Goal: Find specific page/section: Find specific page/section

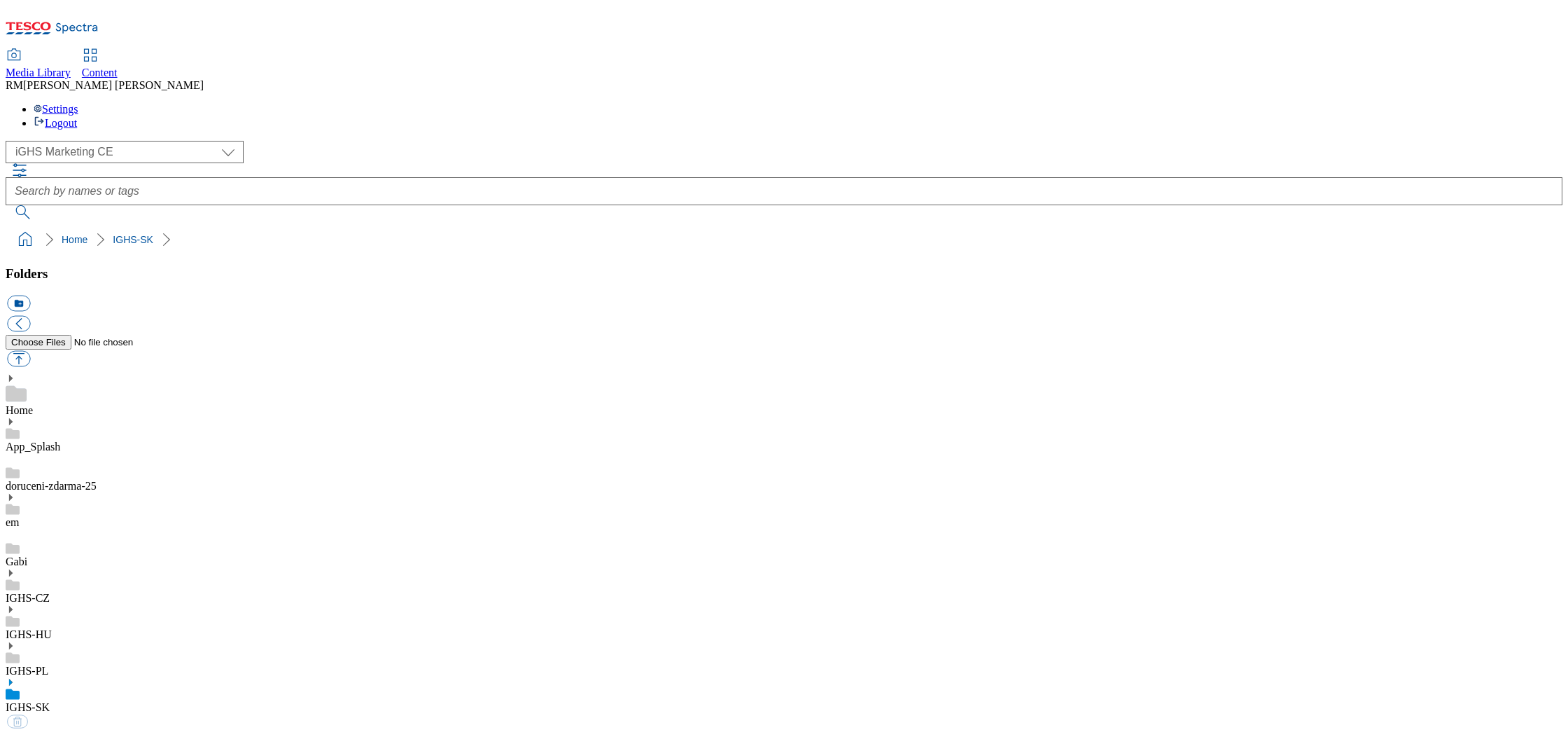
select select "flare-ighs-ce-mktg"
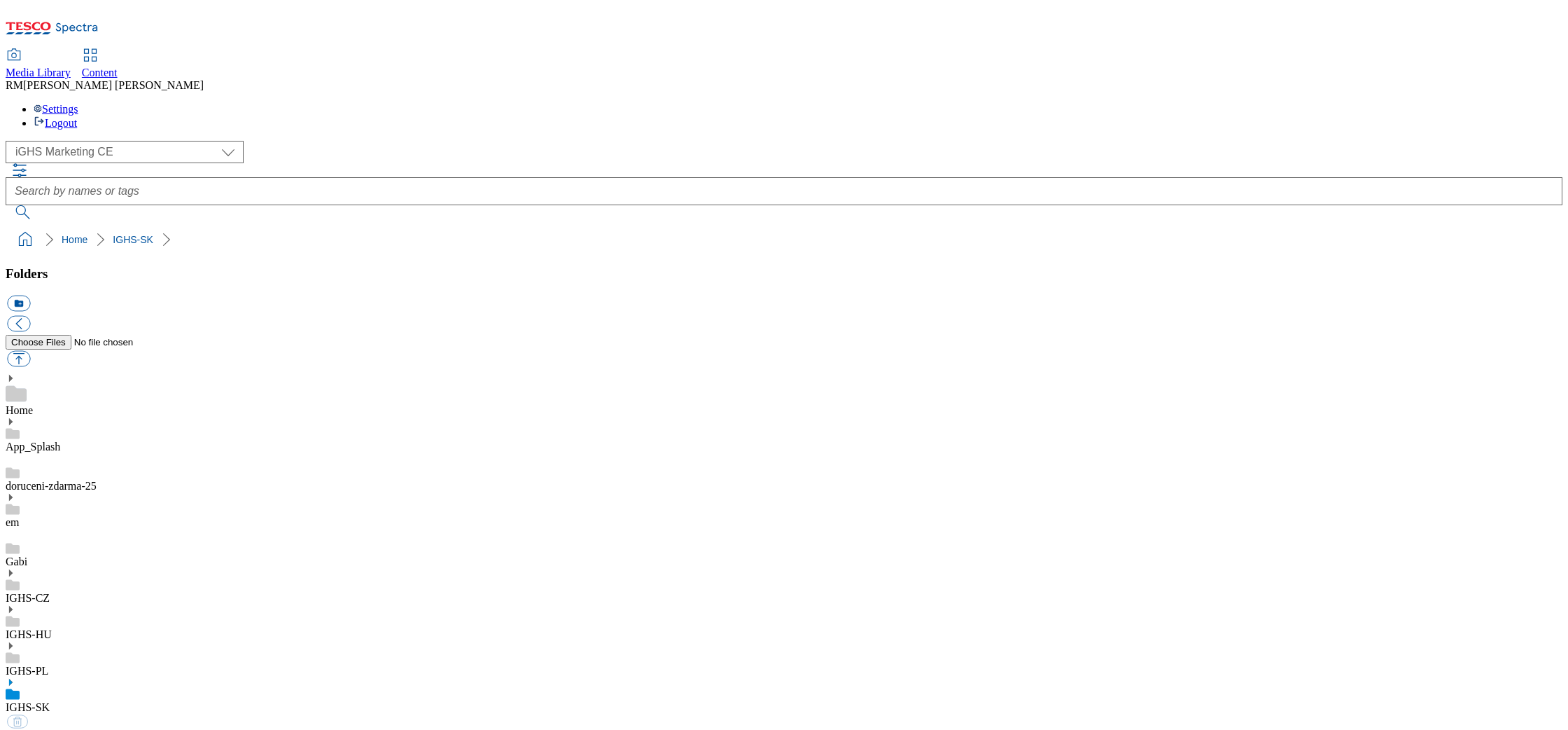
select select "flare-ighs-ce-mktg"
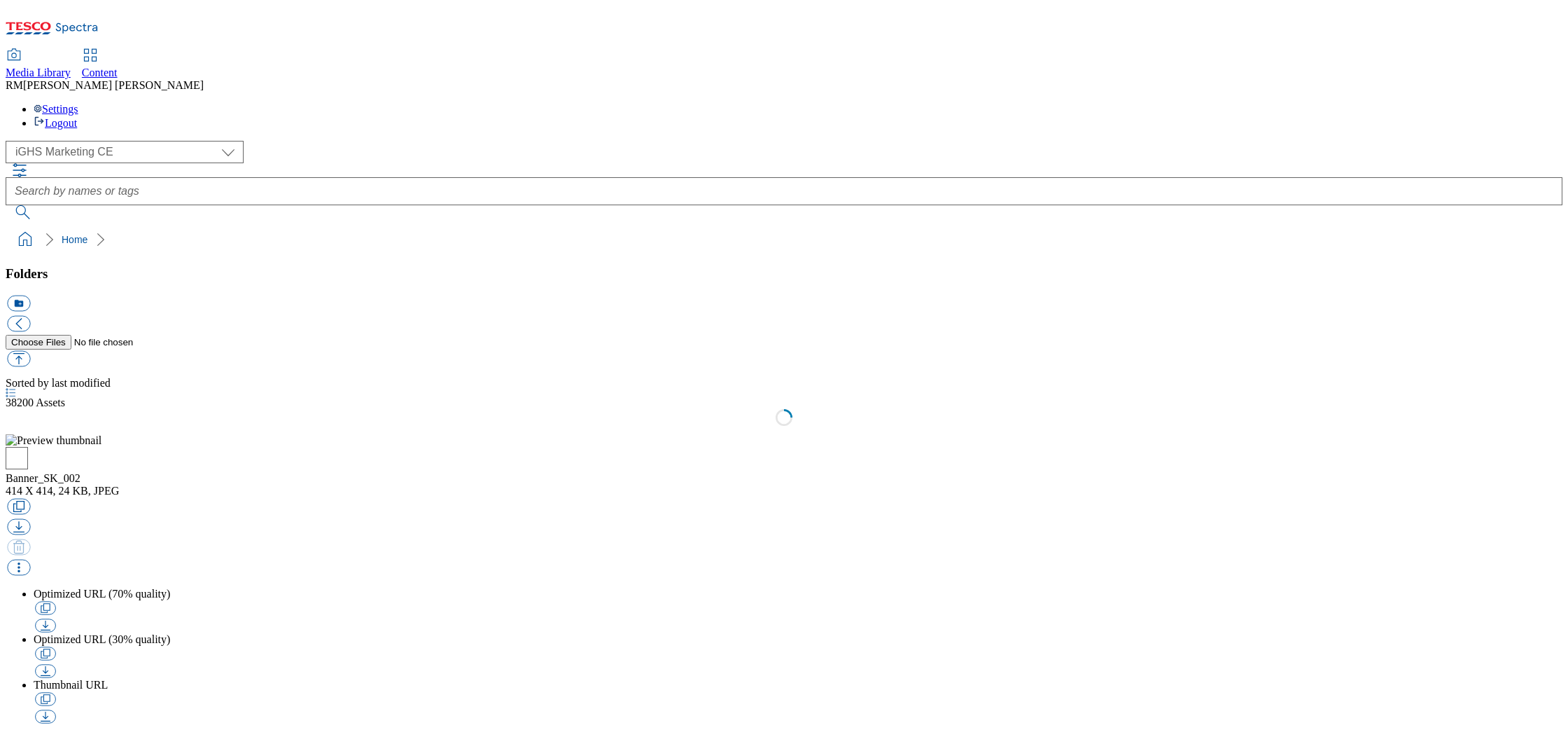
select select "flare-ighs-ce-mktg"
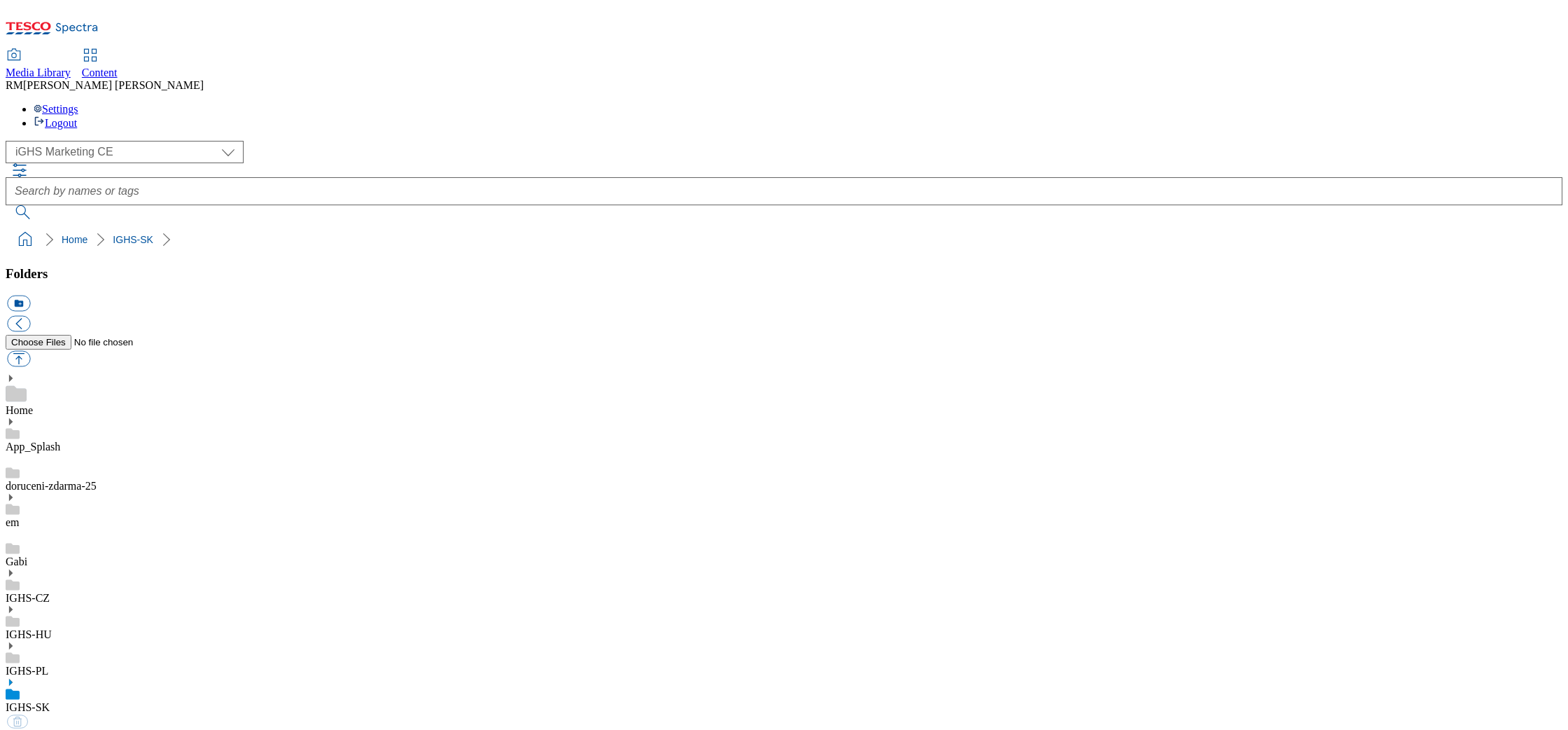
select select "flare-ighs-ce-mktg"
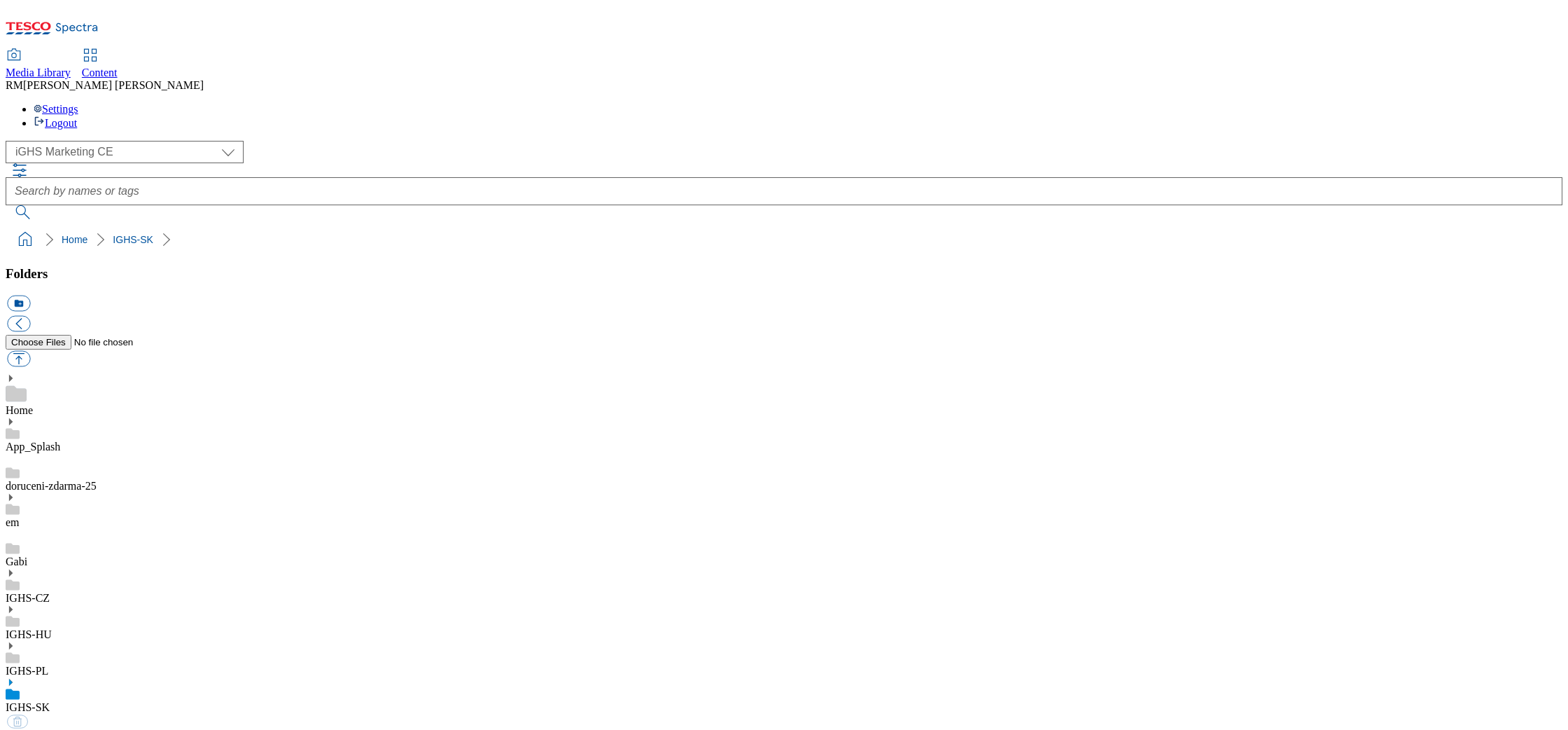
select select "flare-ighs-ce-mktg"
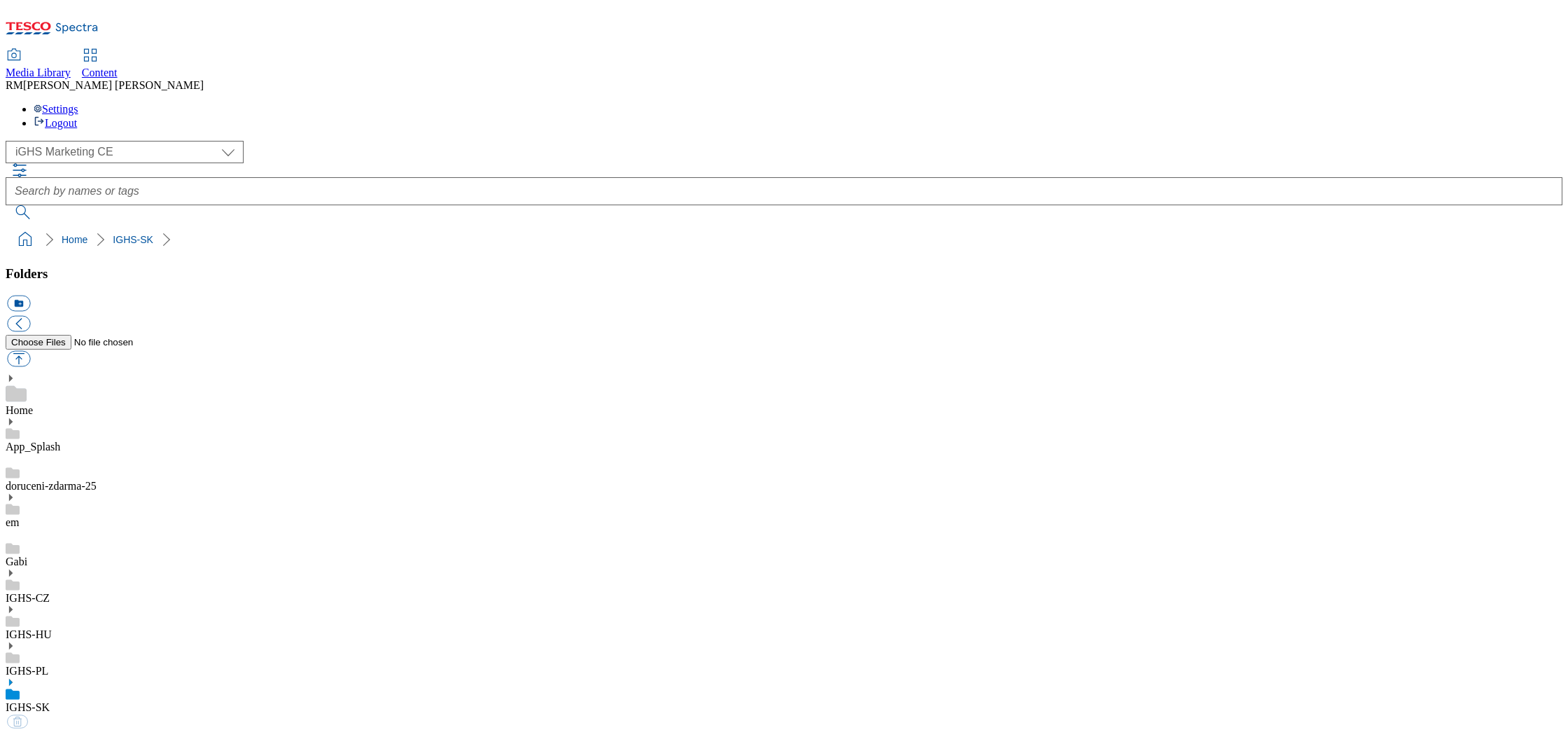
select select "flare-ighs-ce-mktg"
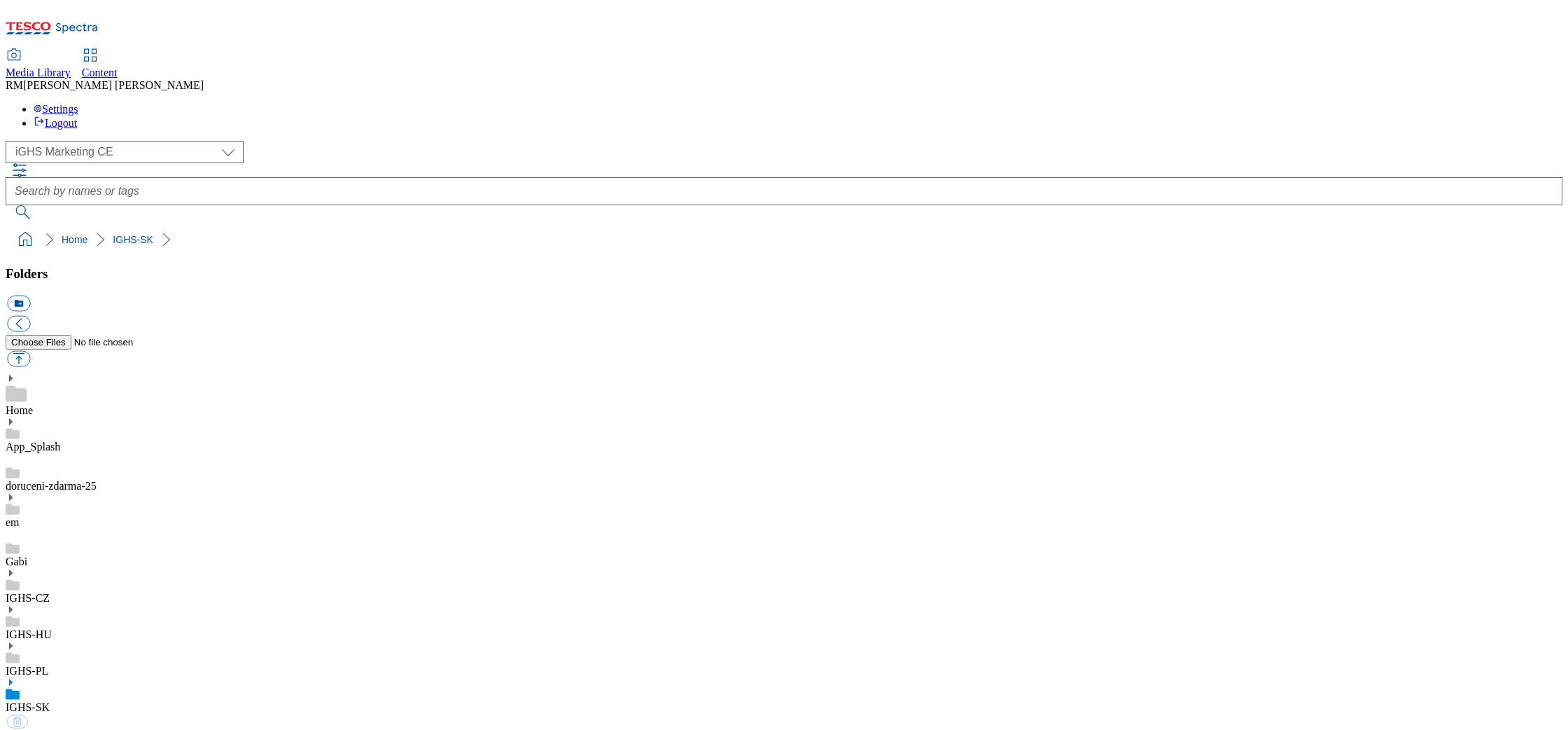
select select "flare-ighs-ce-mktg"
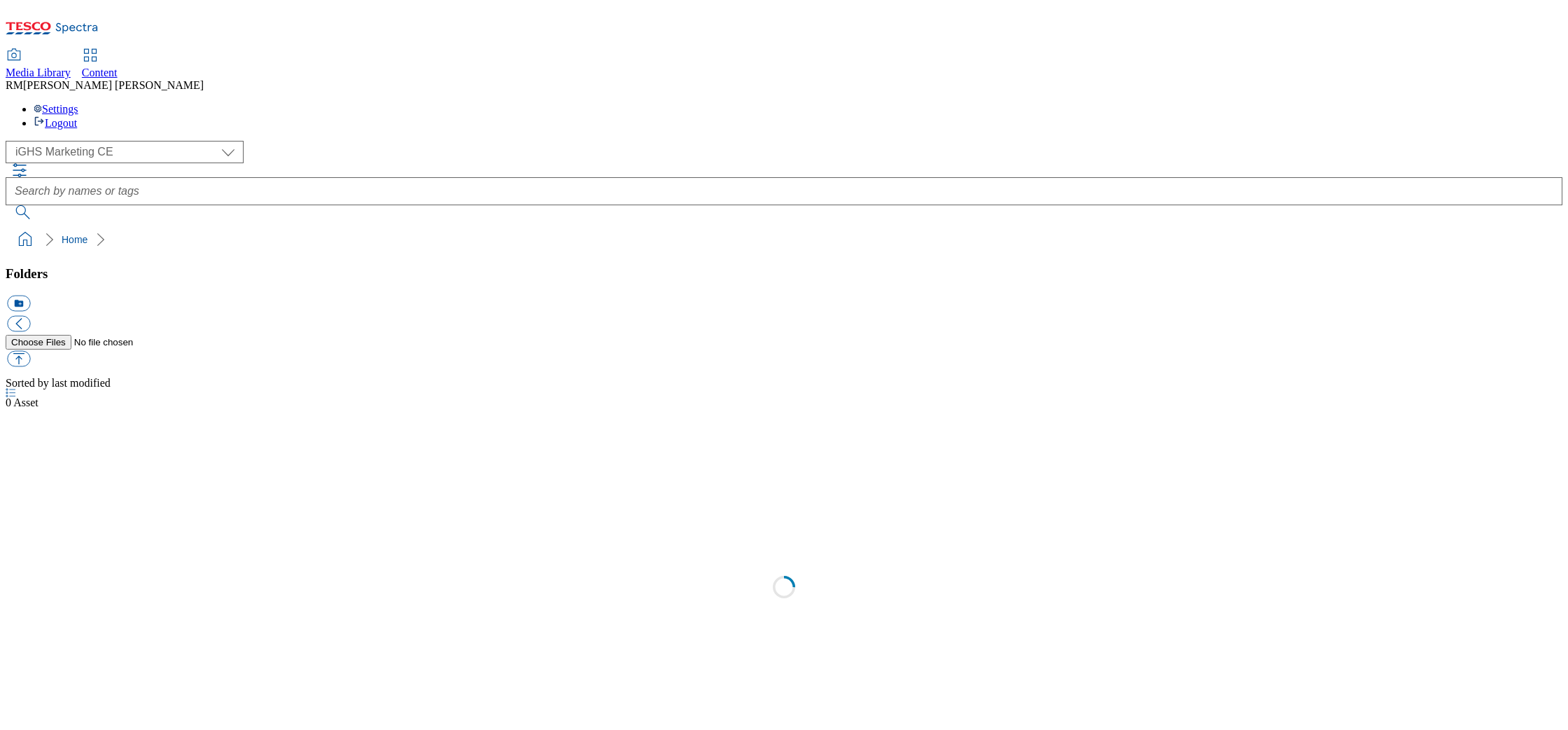
select select "flare-ighs-ce-mktg"
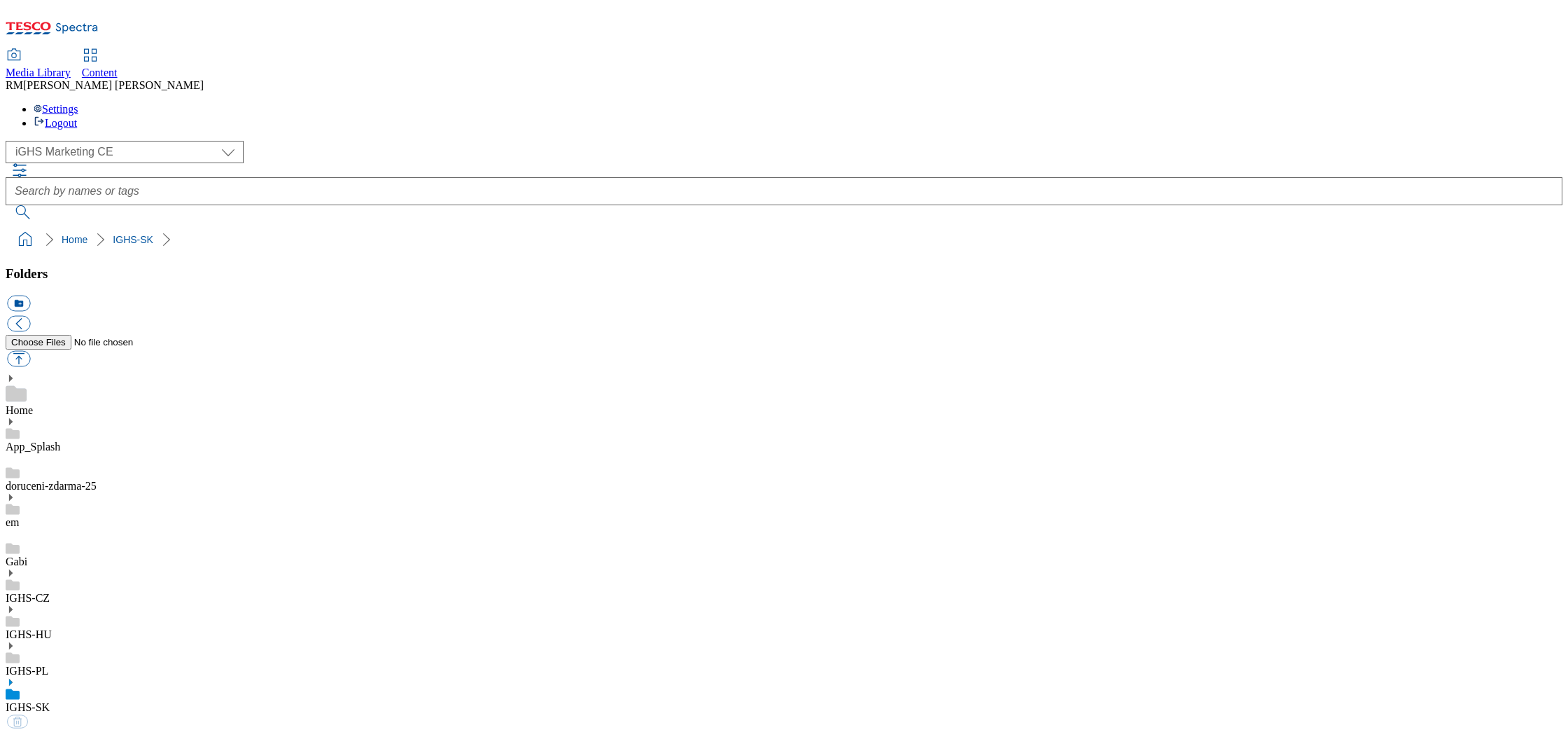
select select "flare-ighs-ce-mktg"
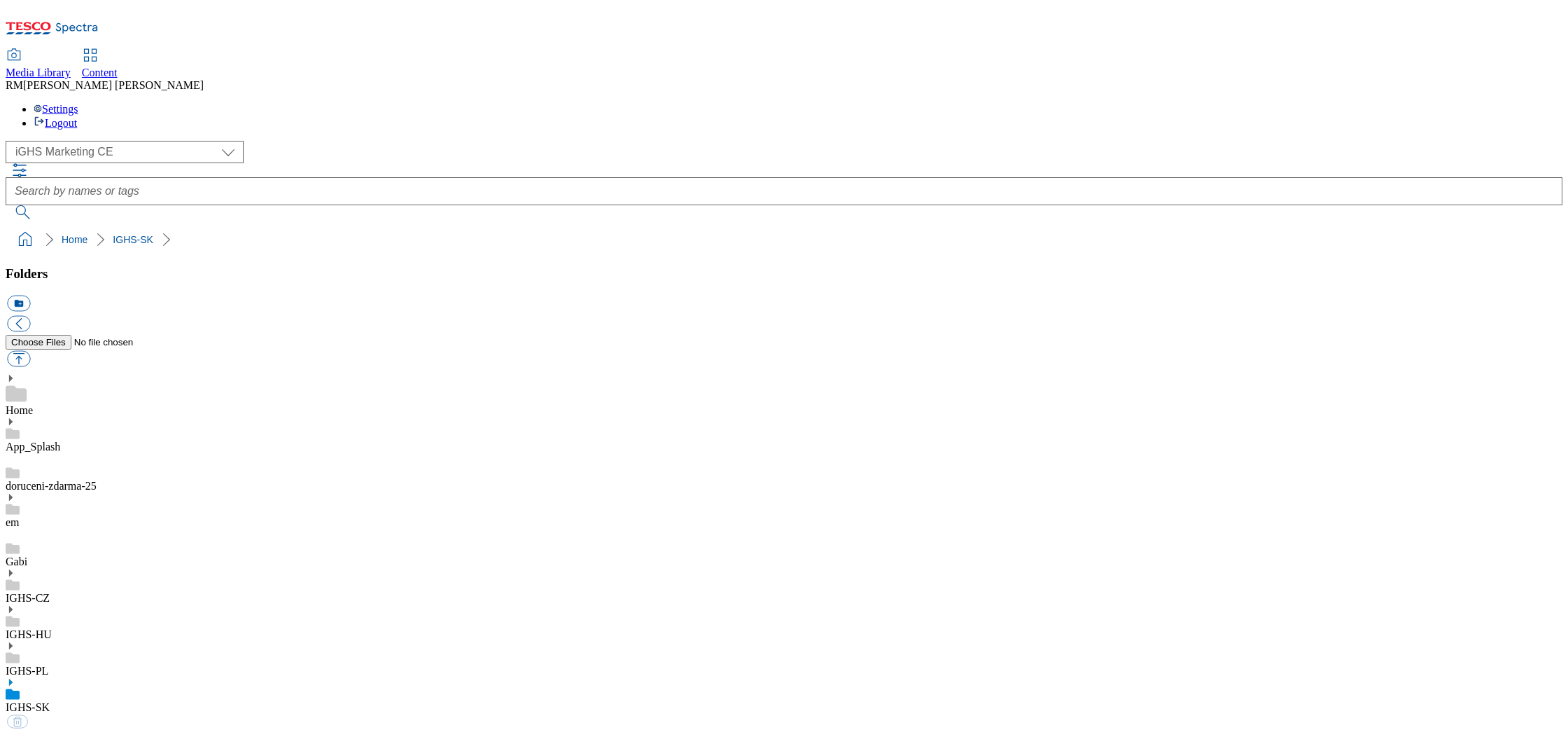
select select "flare-ighs-ce-mktg"
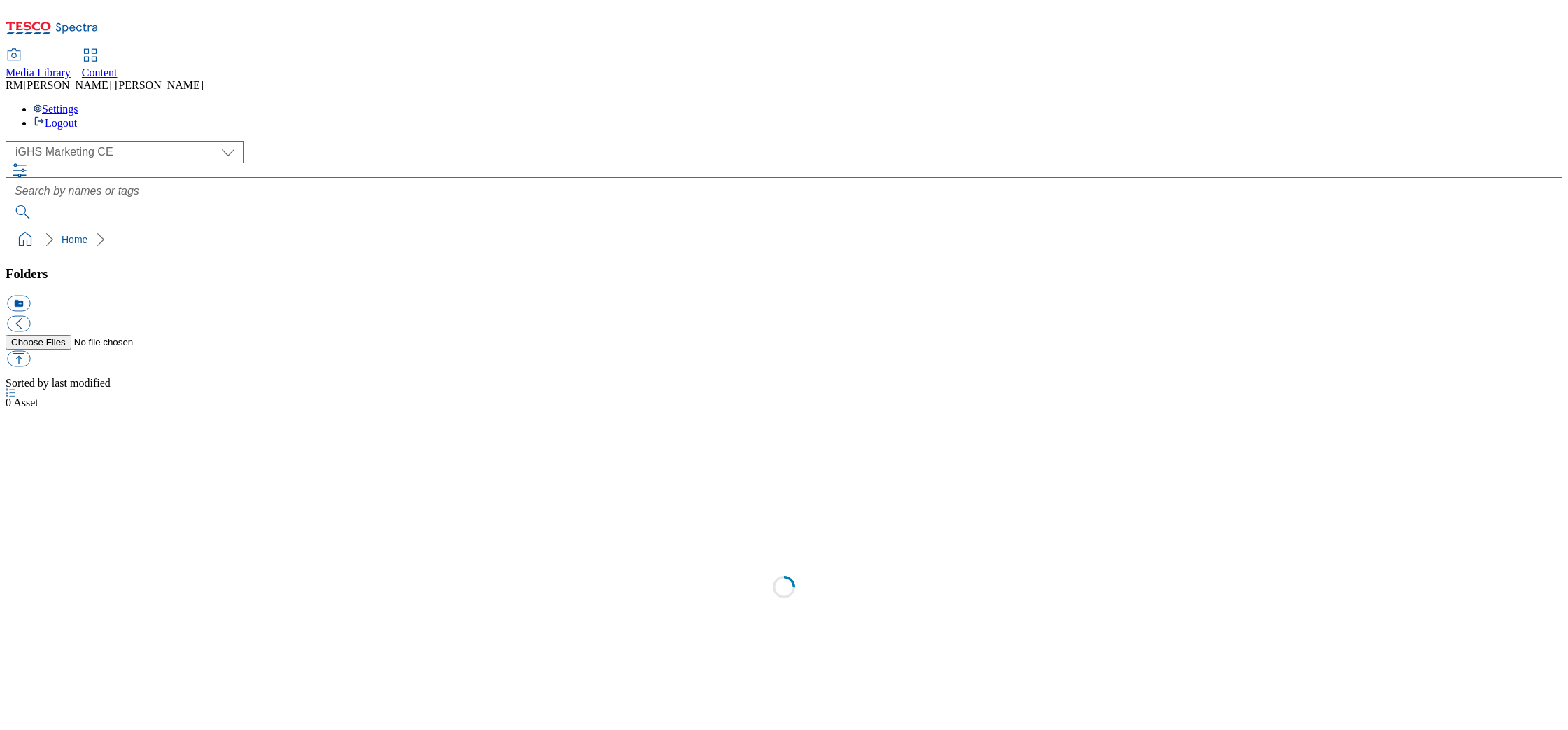
select select "flare-ighs-ce-mktg"
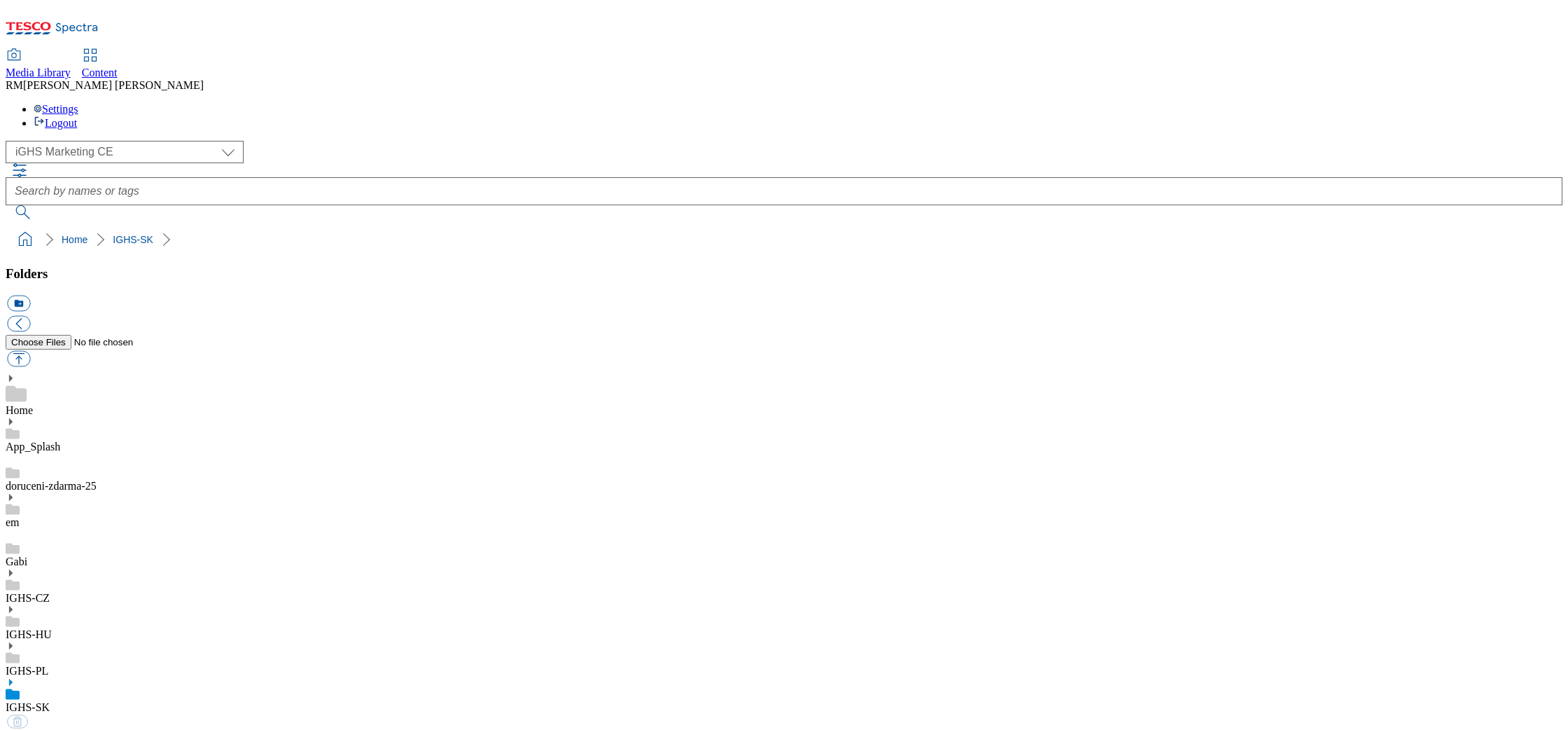
select select "flare-ighs-ce-mktg"
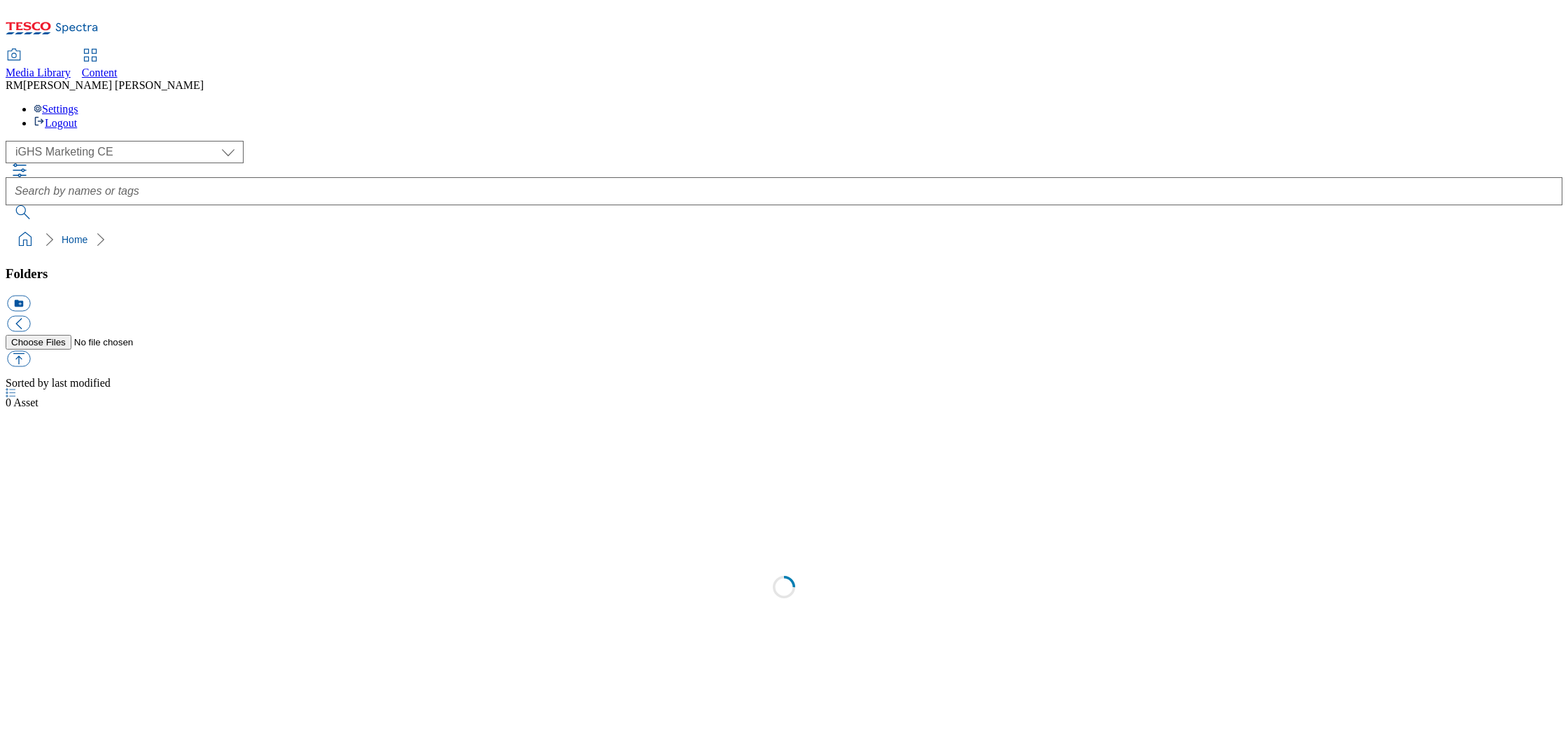
select select "flare-ighs-ce-mktg"
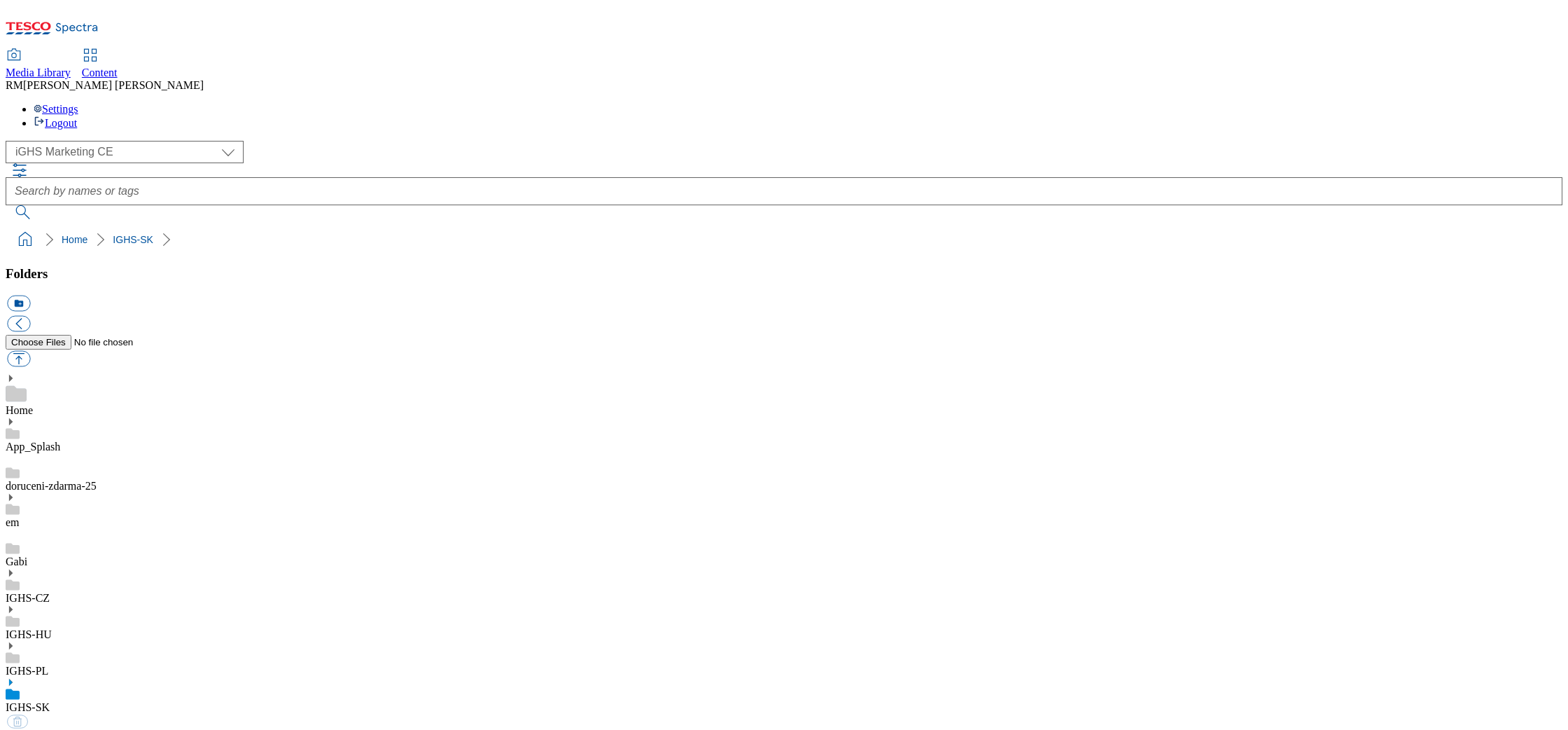
select select "flare-ighs-ce-mktg"
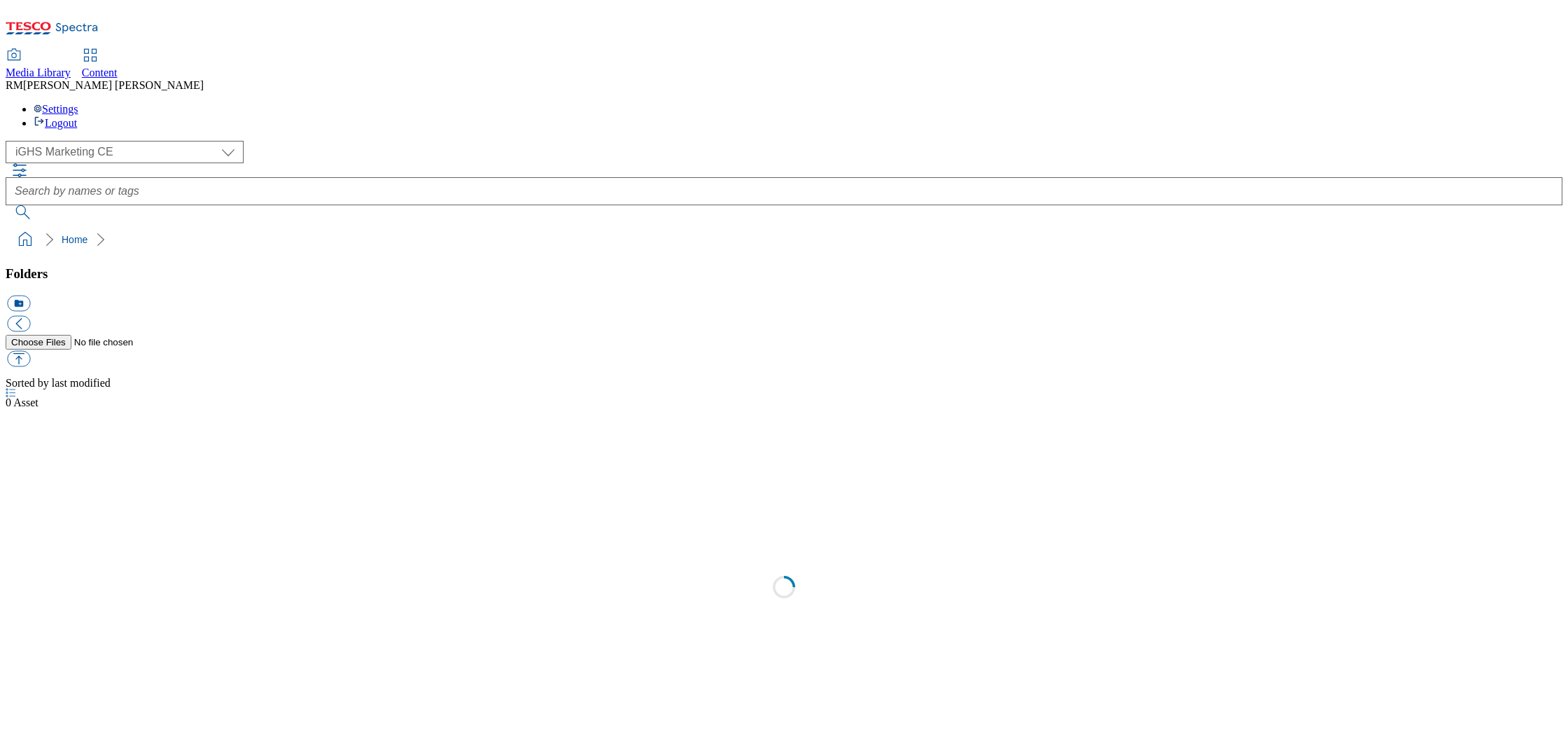
select select "flare-ighs-ce-mktg"
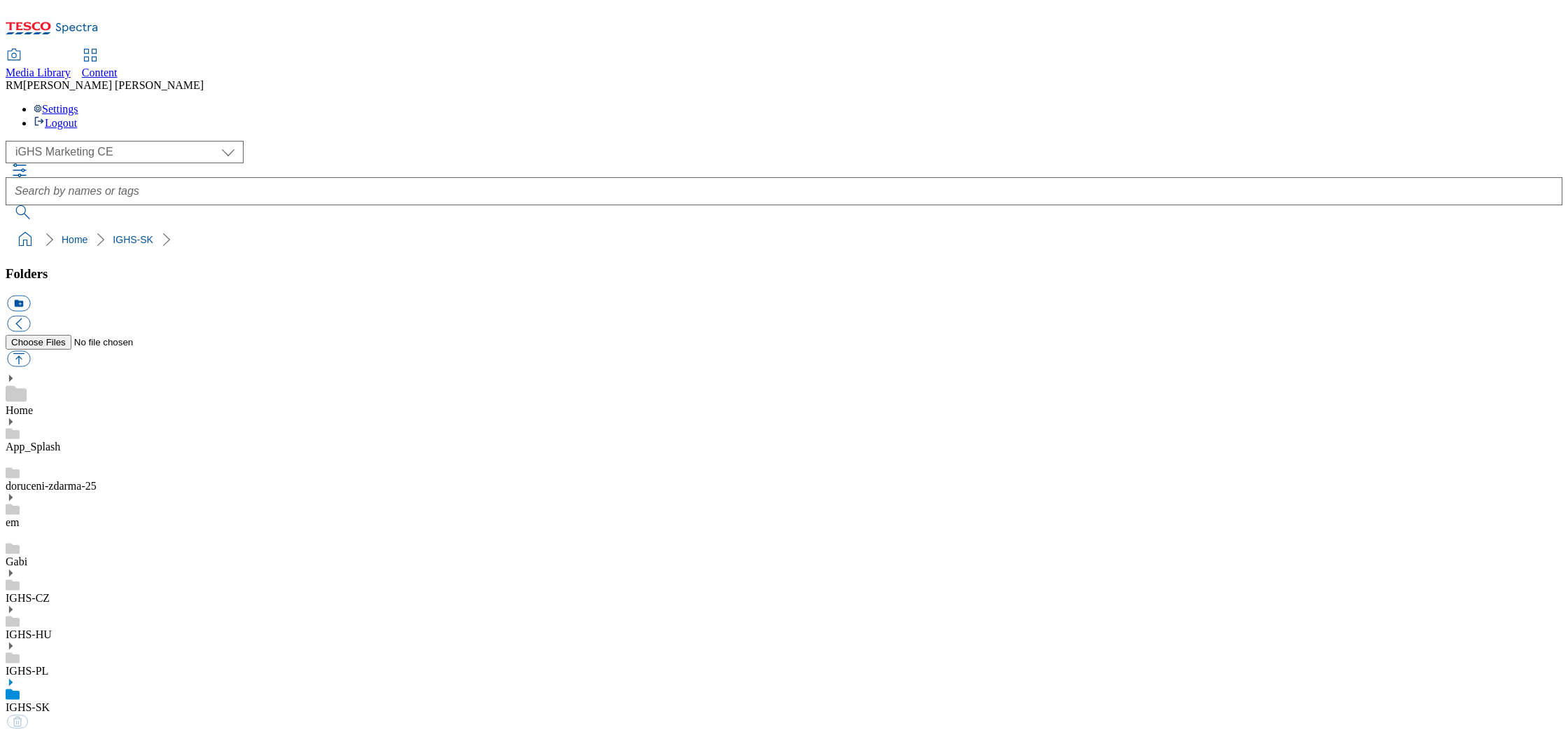
select select "flare-ighs-ce-mktg"
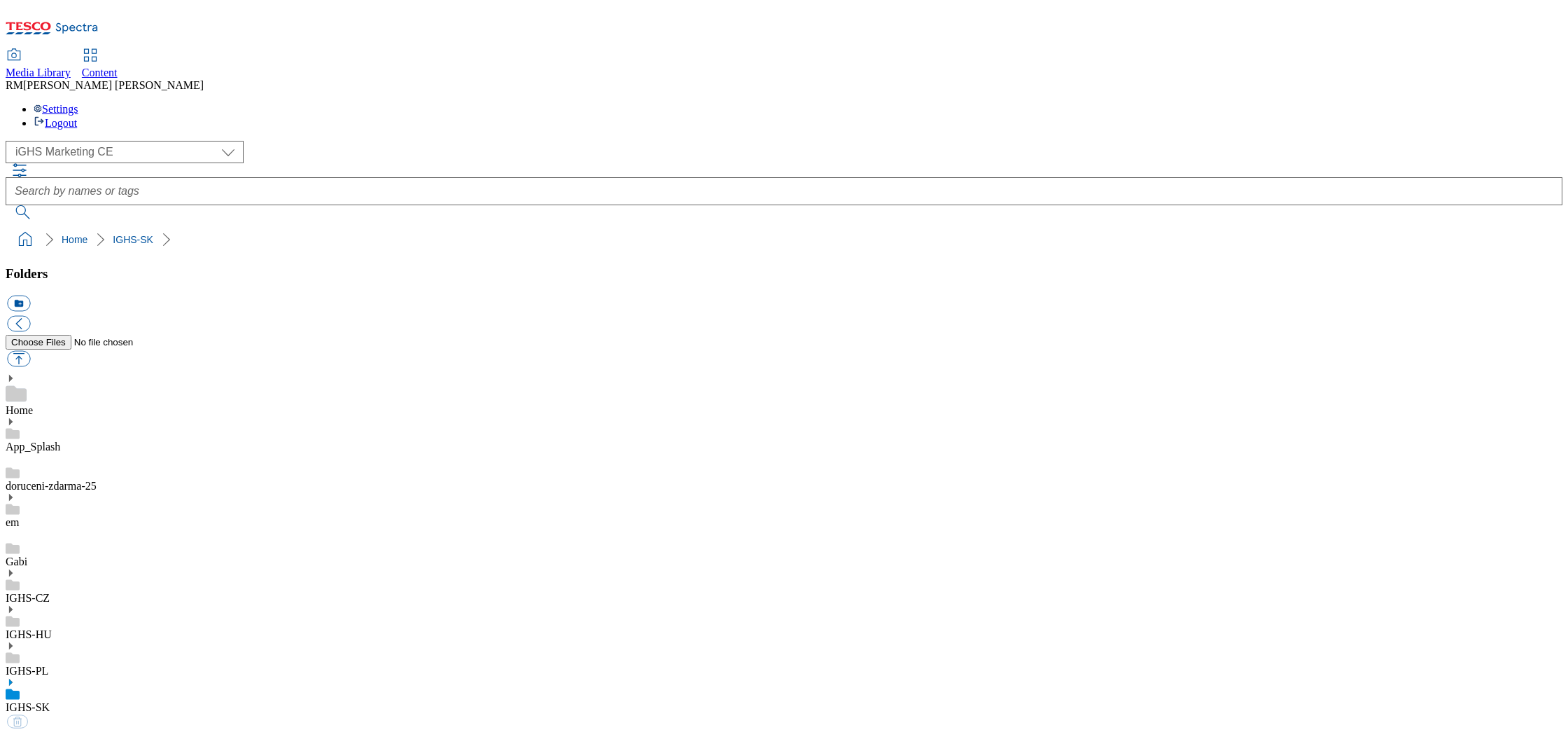
select select "flare-ighs-ce-mktg"
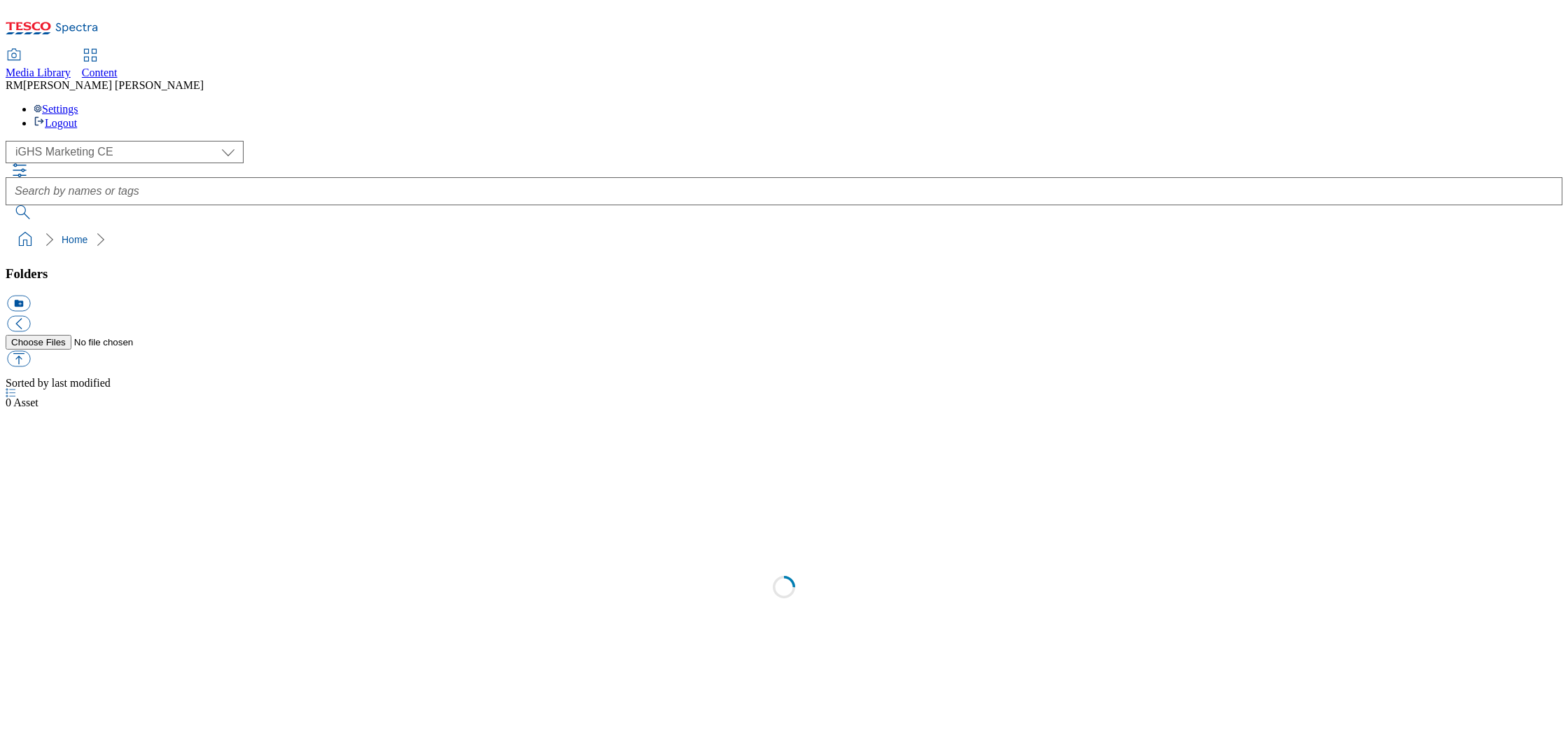
select select "flare-ighs-ce-mktg"
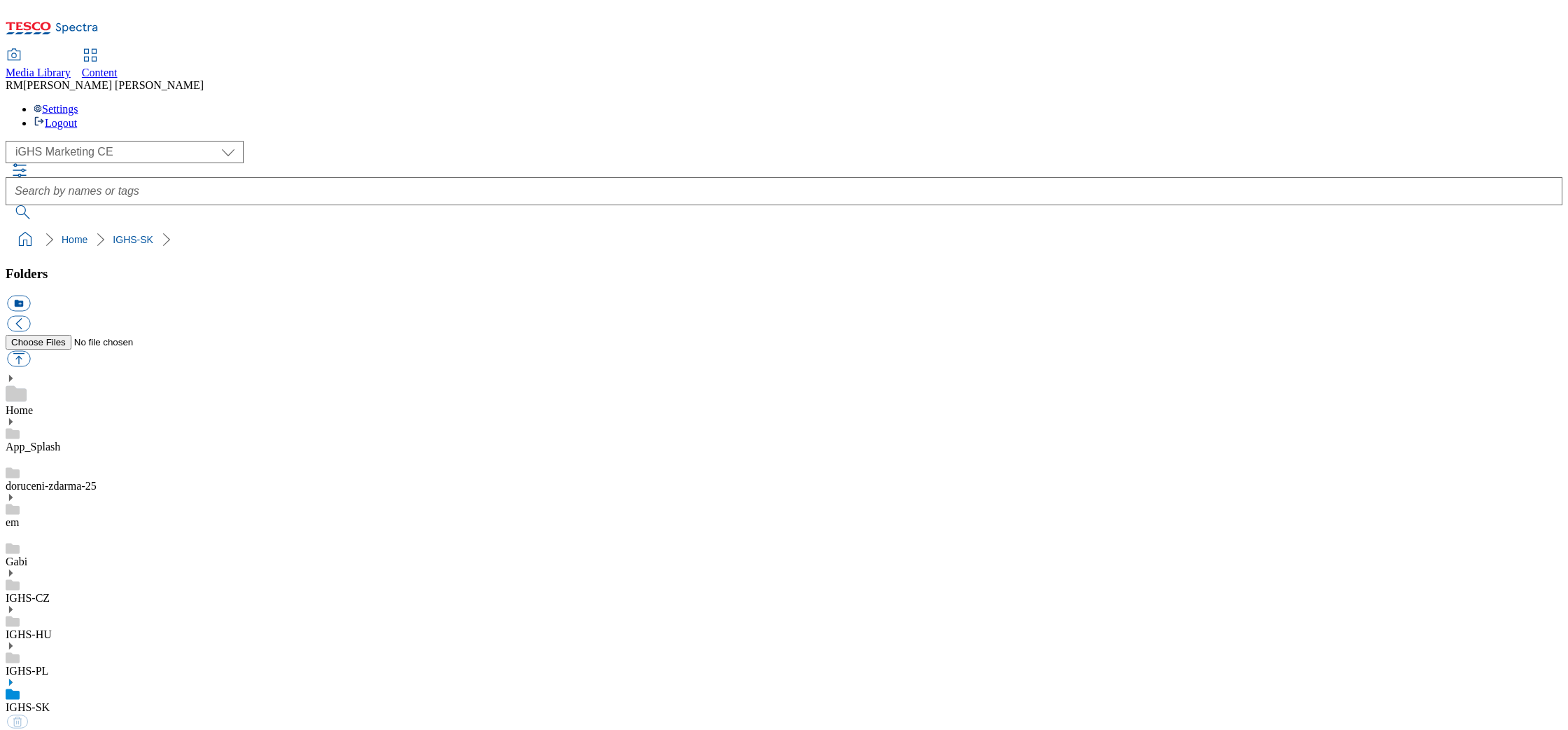
select select "flare-ighs-ce-mktg"
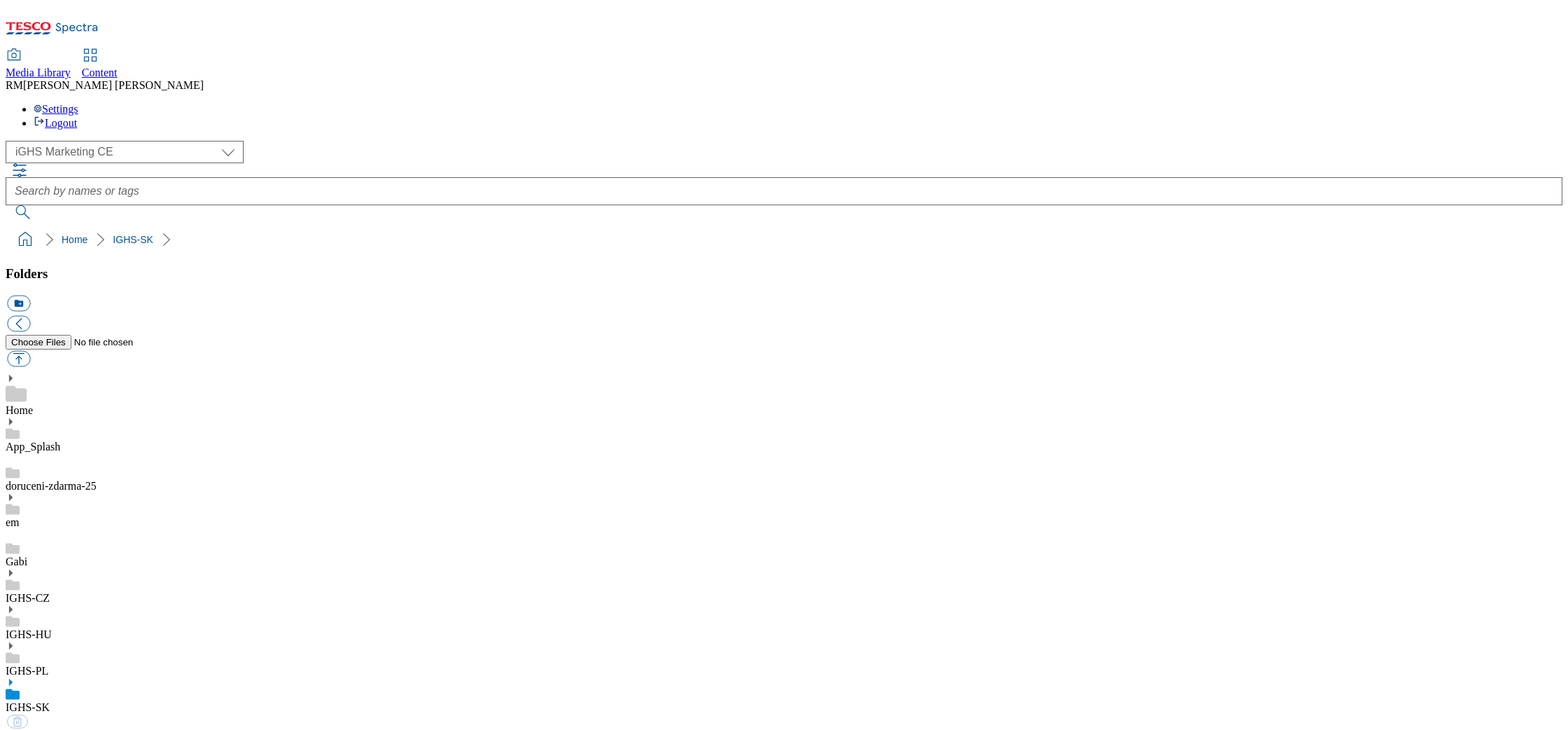
select select "flare-ighs-ce-mktg"
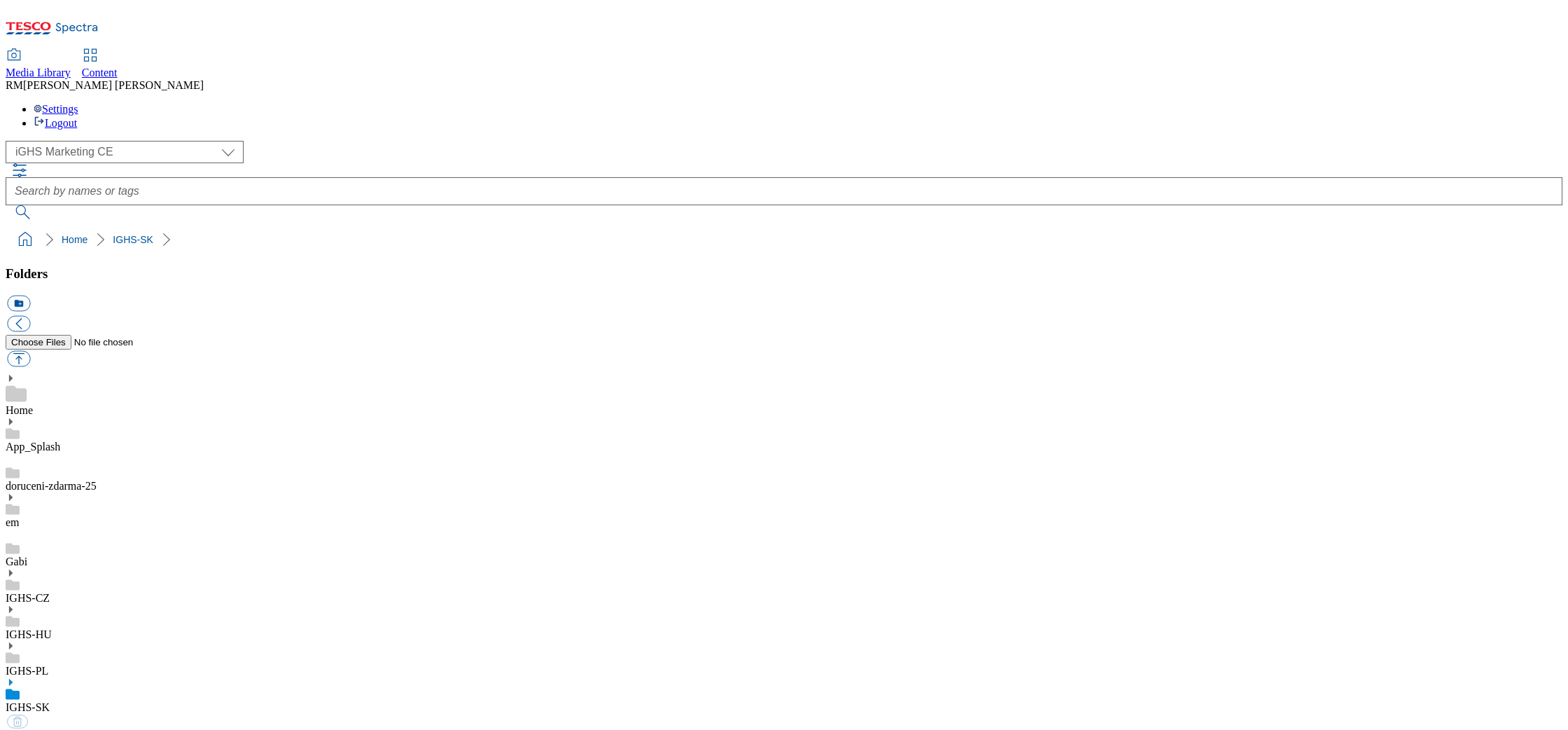
select select "flare-ighs-ce-mktg"
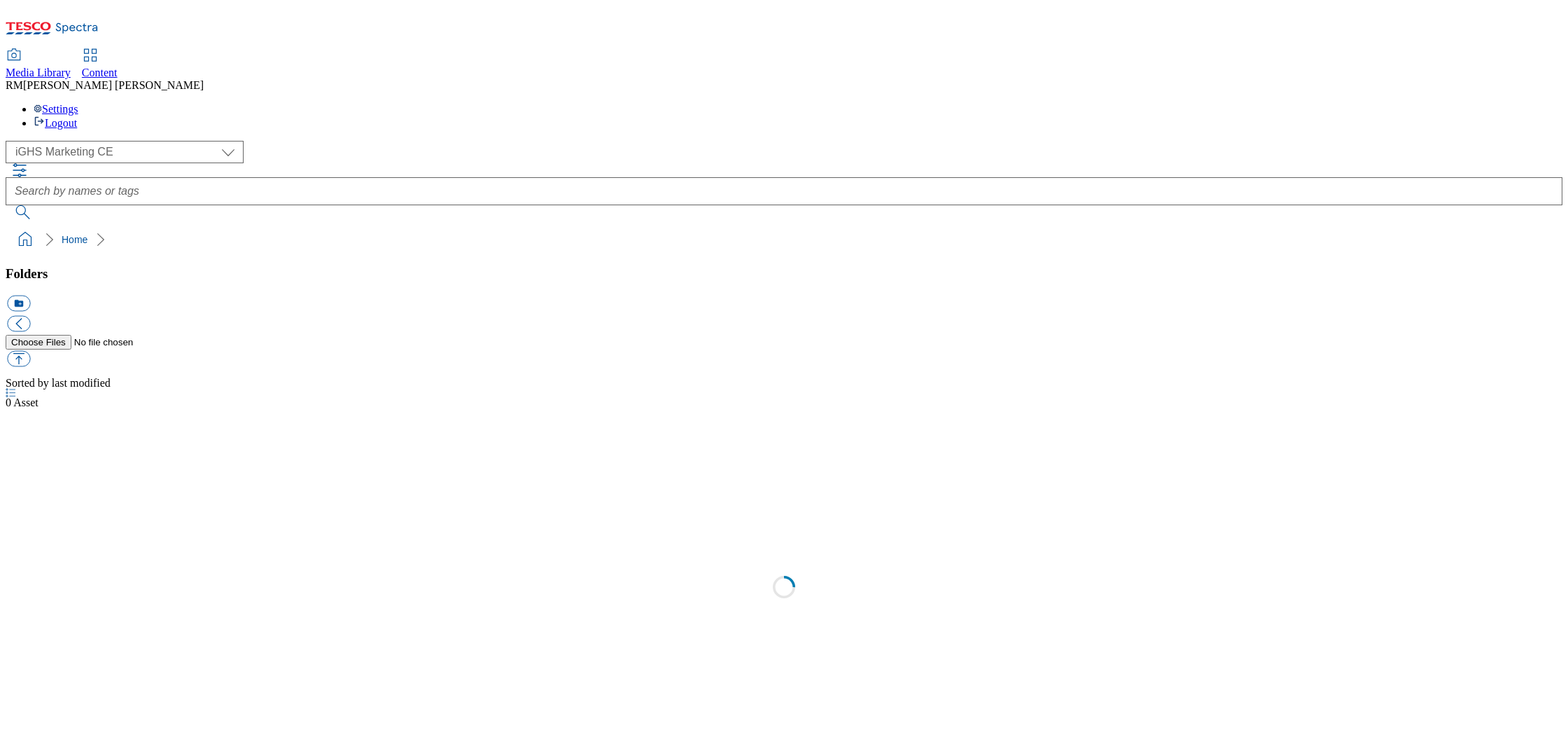
select select "flare-ighs-ce-mktg"
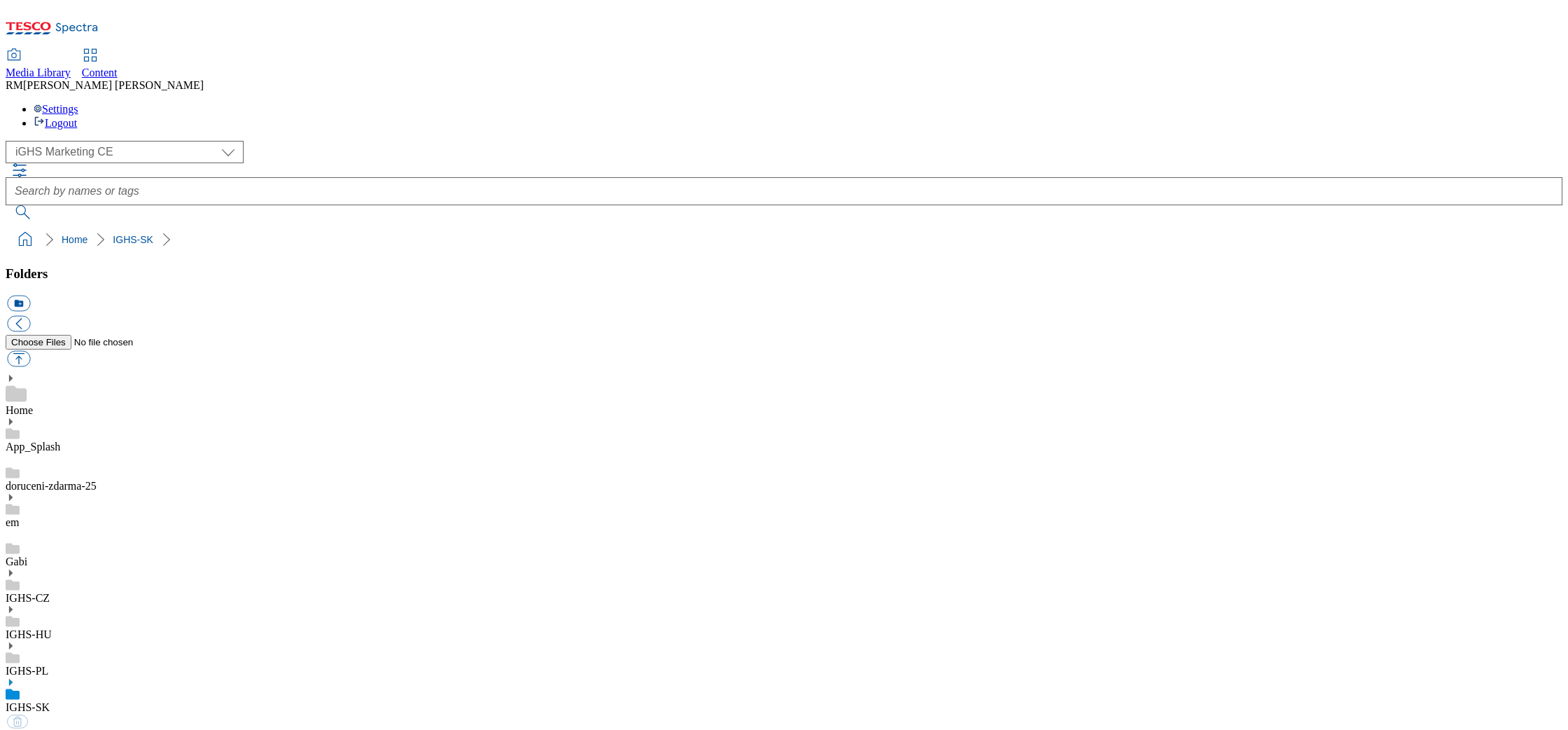
select select "flare-ighs-ce-mktg"
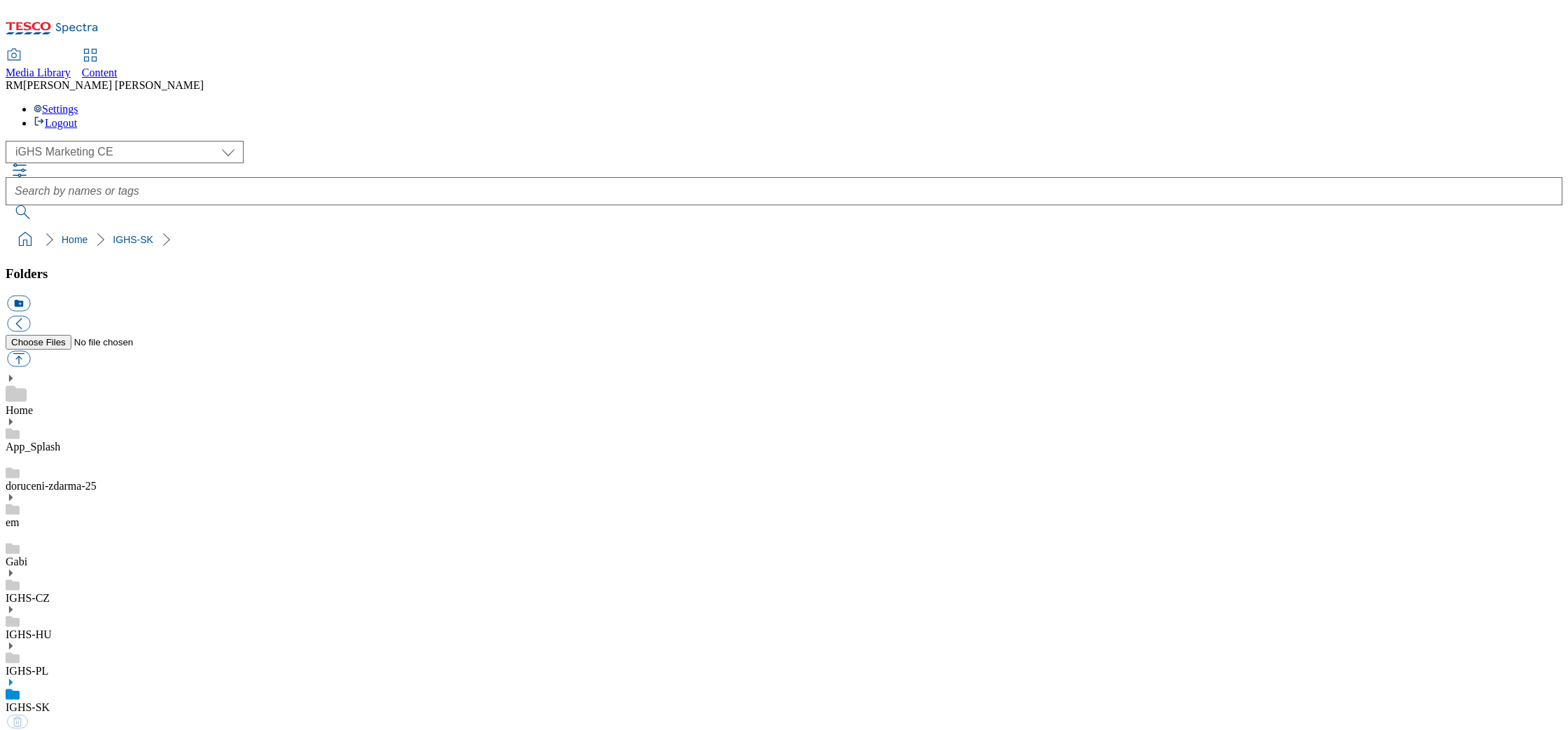
select select "flare-ighs-ce-mktg"
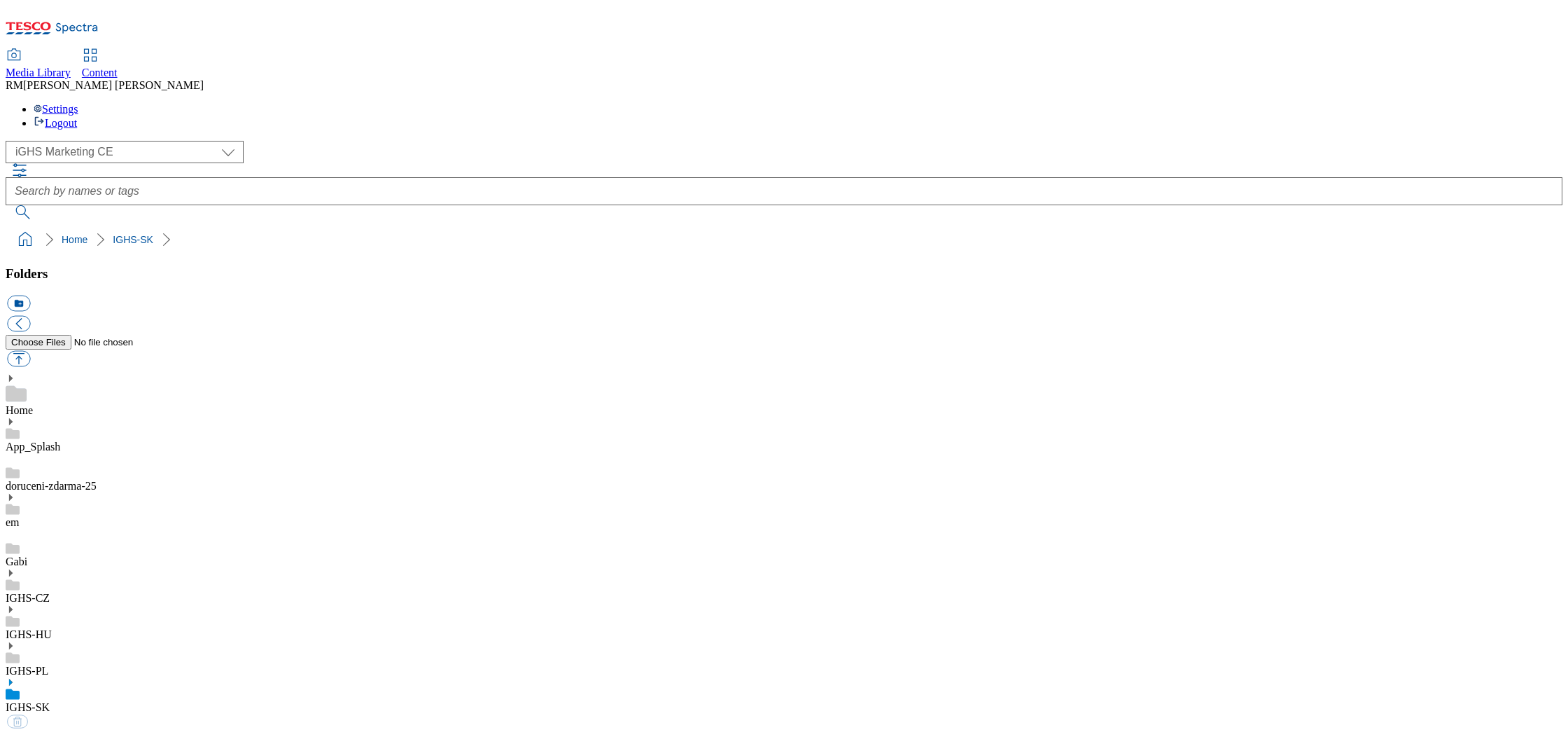
select select "flare-ighs-ce-mktg"
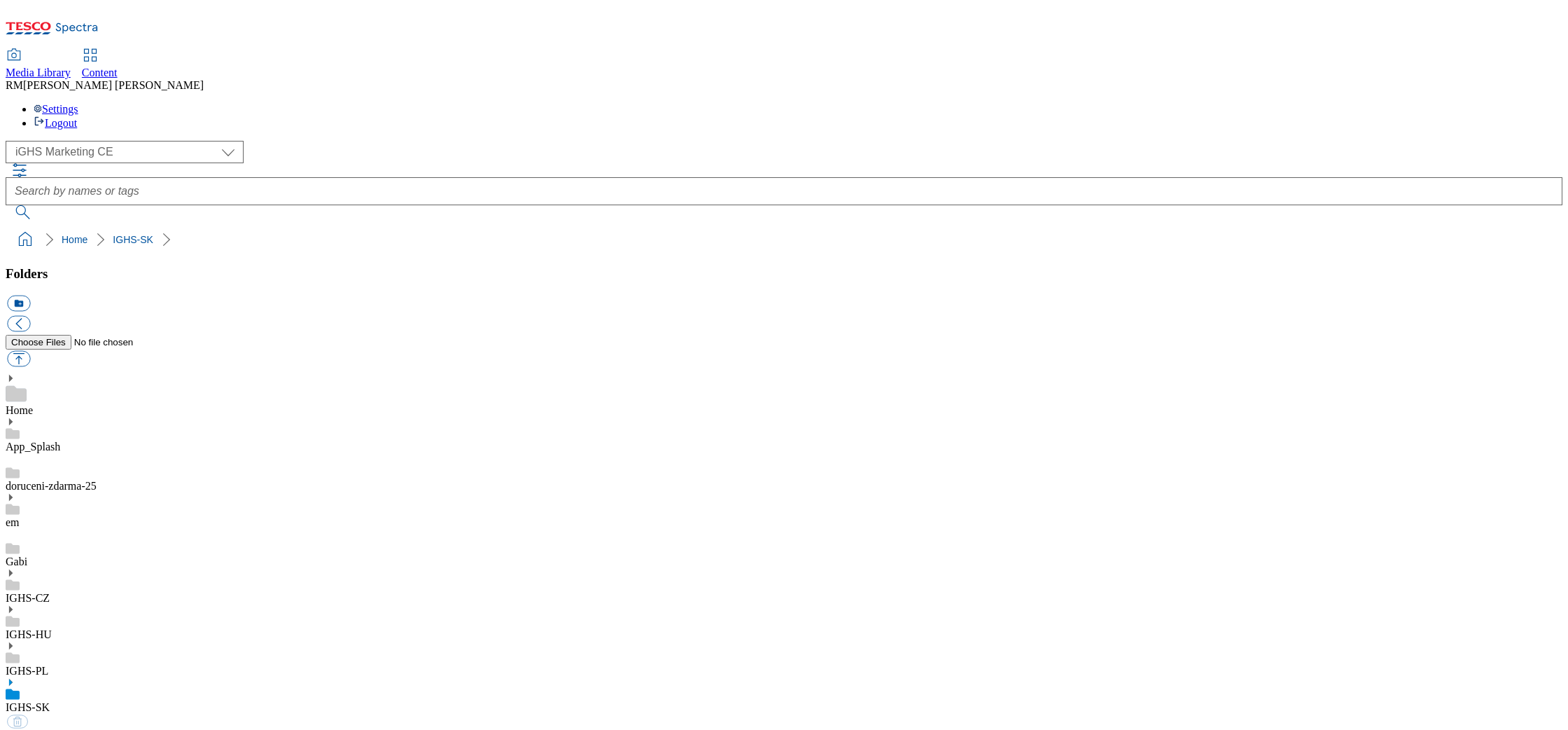
select select "flare-ighs-ce-mktg"
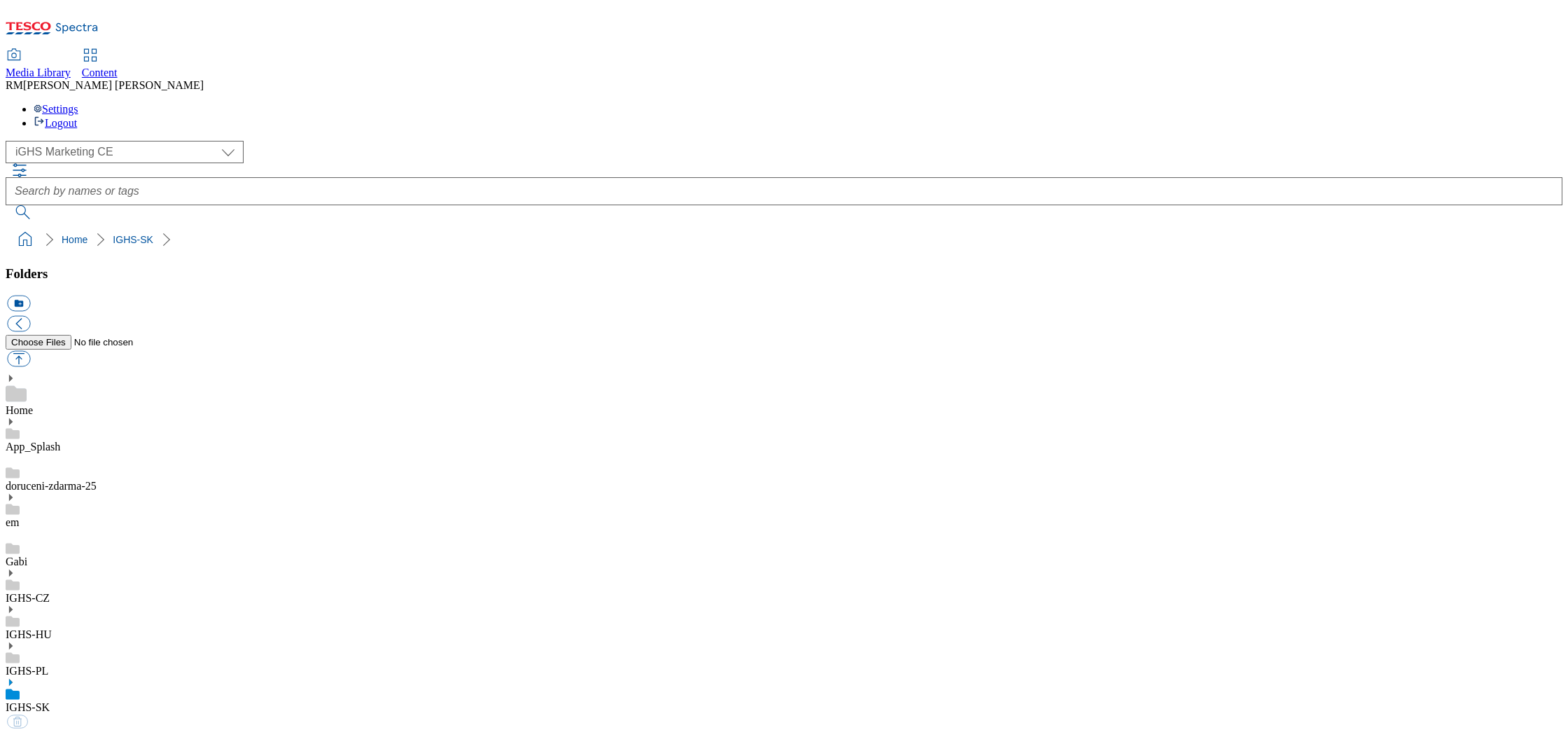
select select "flare-ighs-ce-mktg"
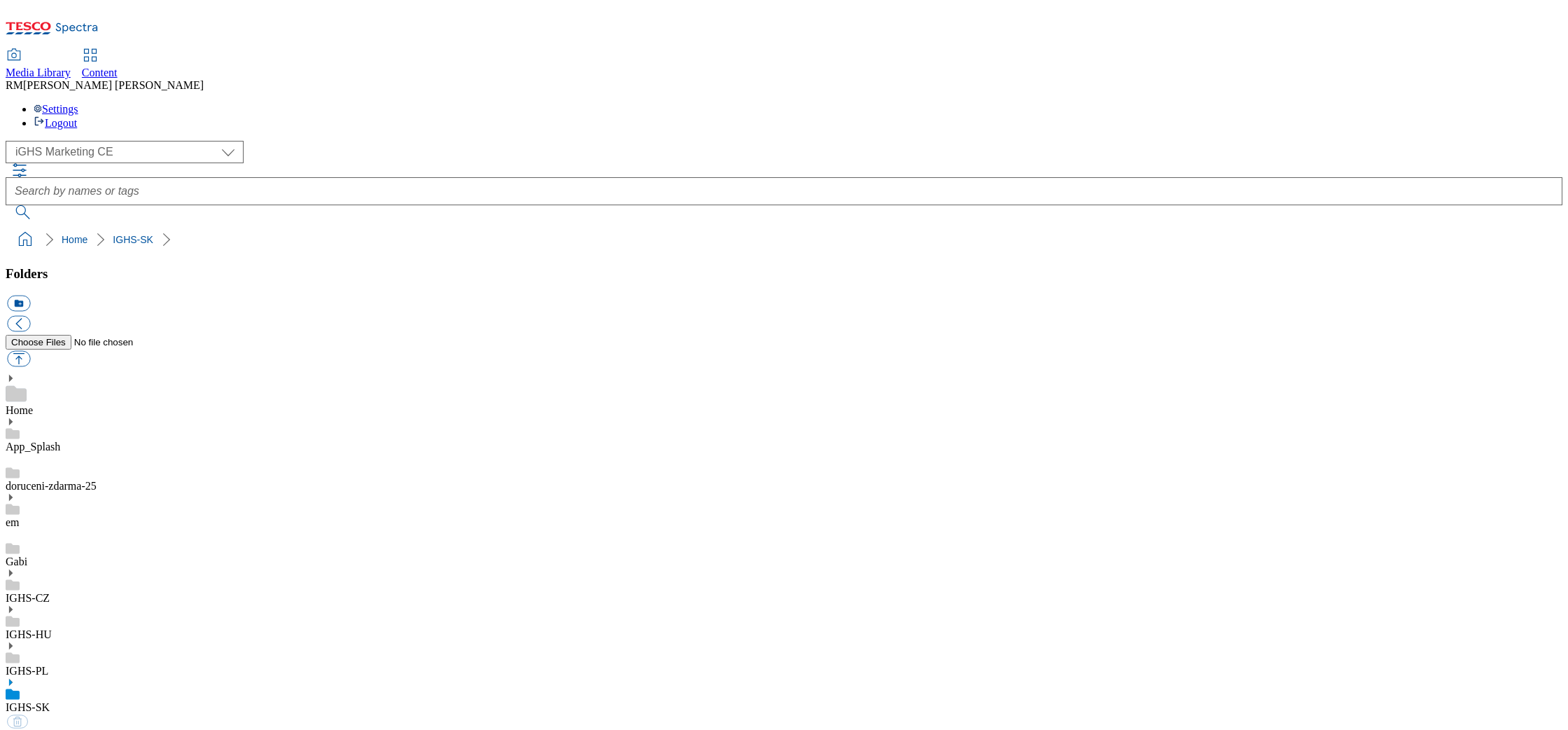
select select "flare-ighs-ce-mktg"
